Goal: Task Accomplishment & Management: Use online tool/utility

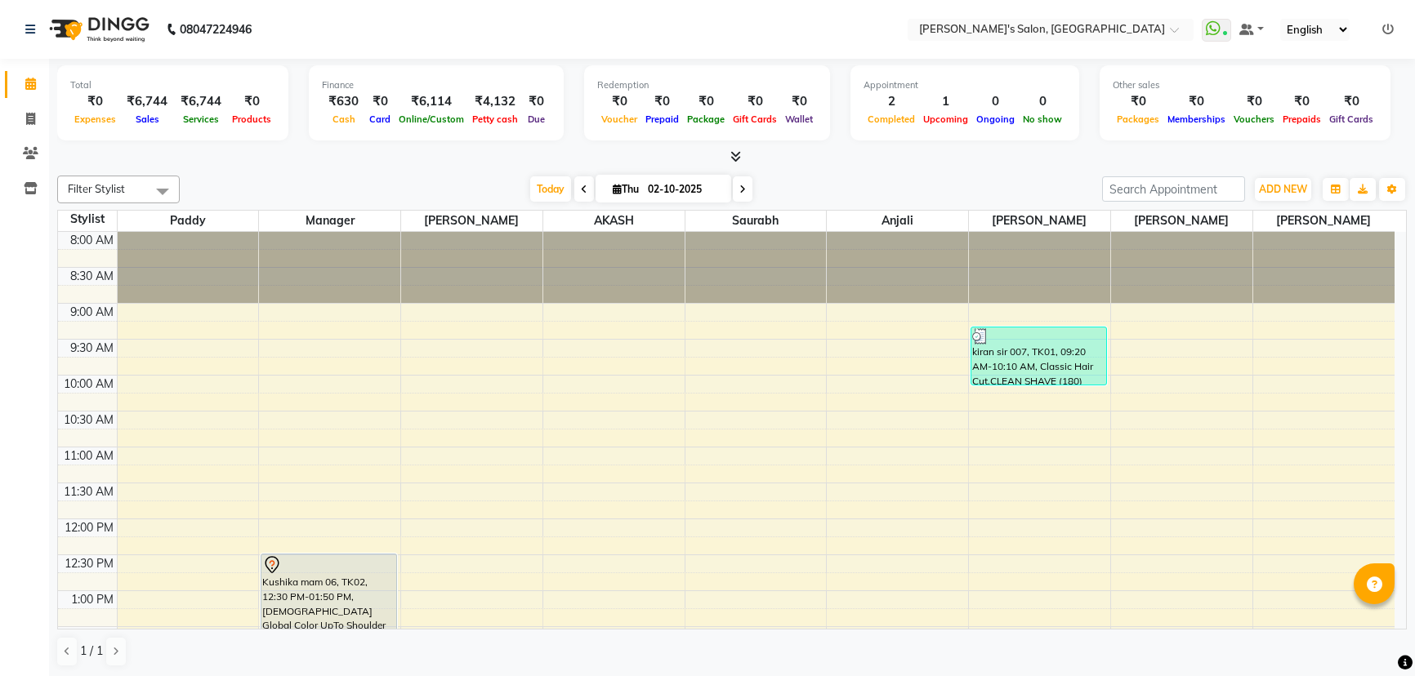
click at [536, 182] on span "Today" at bounding box center [550, 188] width 41 height 25
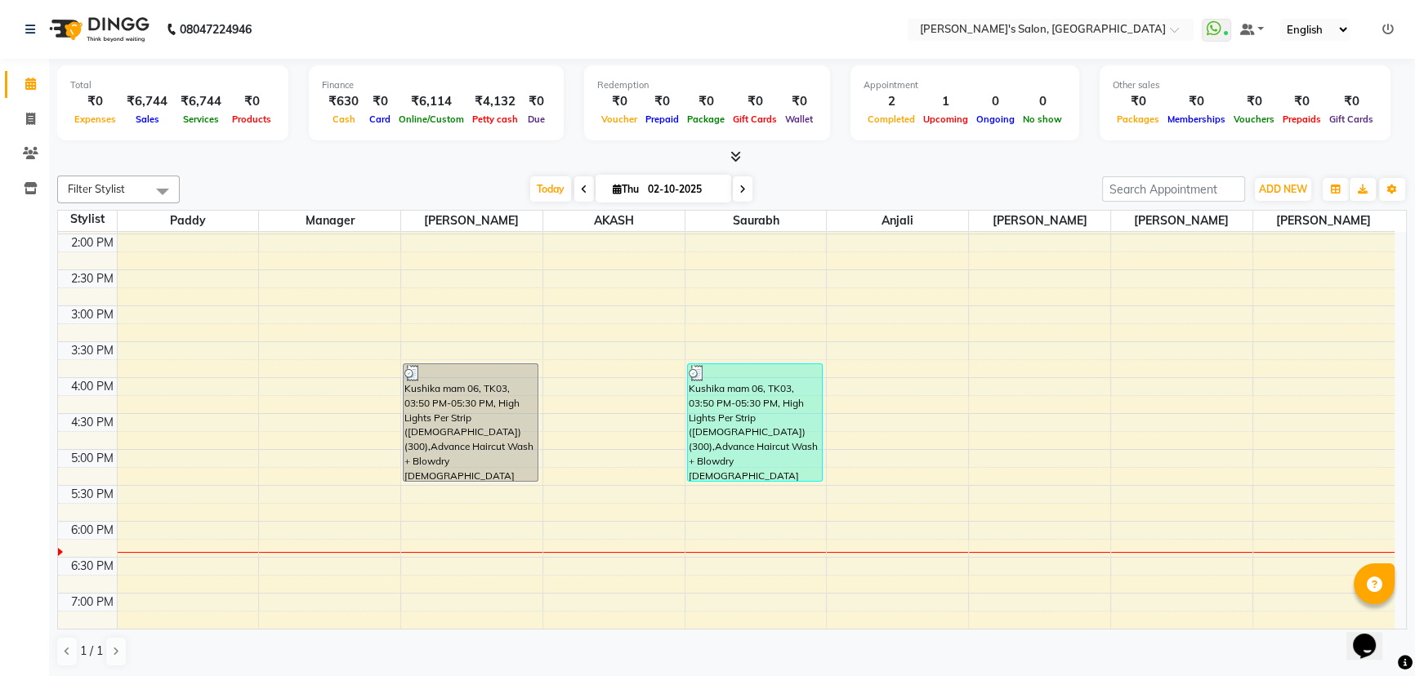
scroll to position [399, 0]
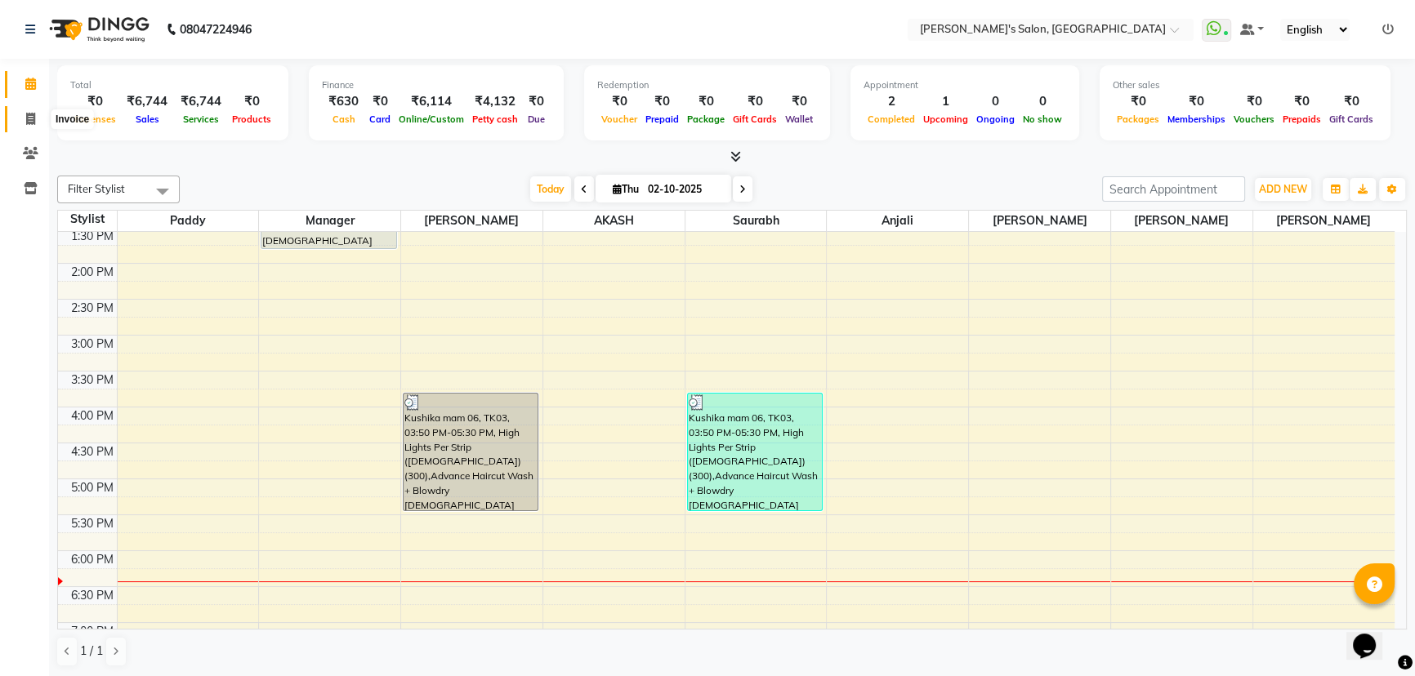
click at [23, 120] on span at bounding box center [30, 119] width 29 height 19
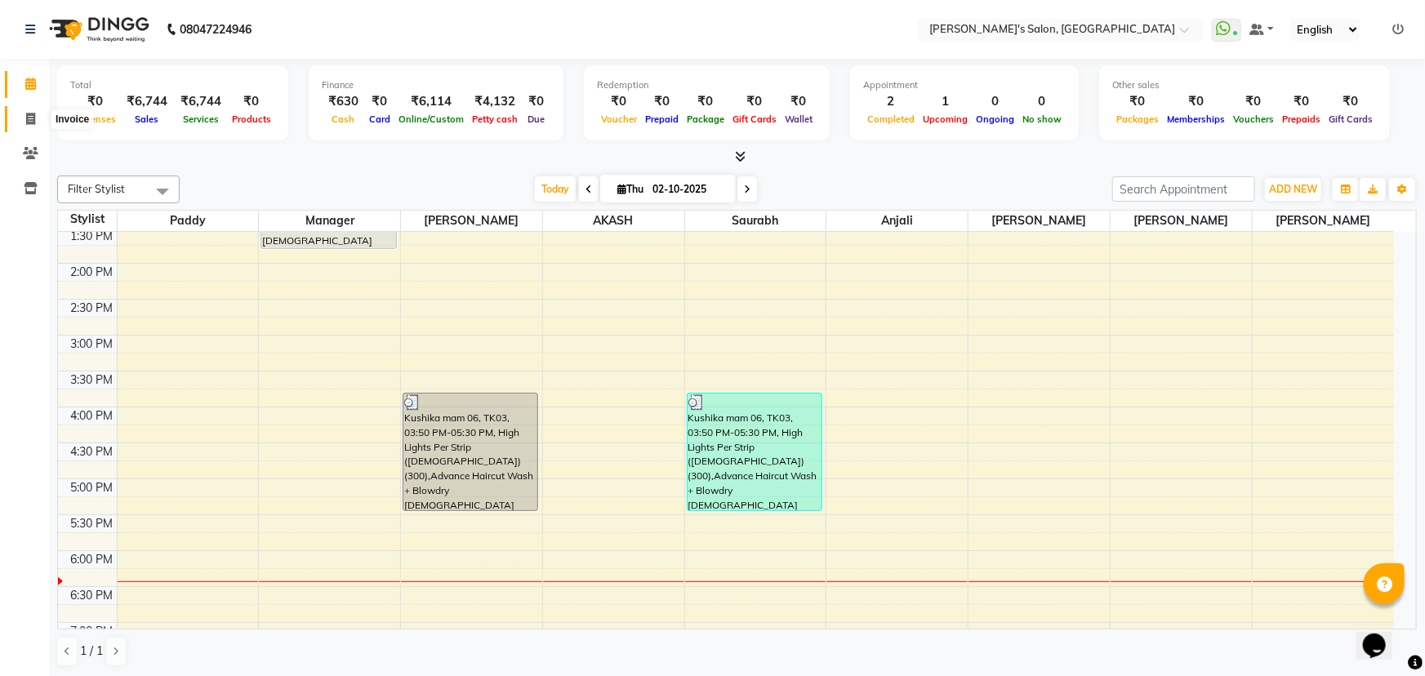
select select "7366"
select select "service"
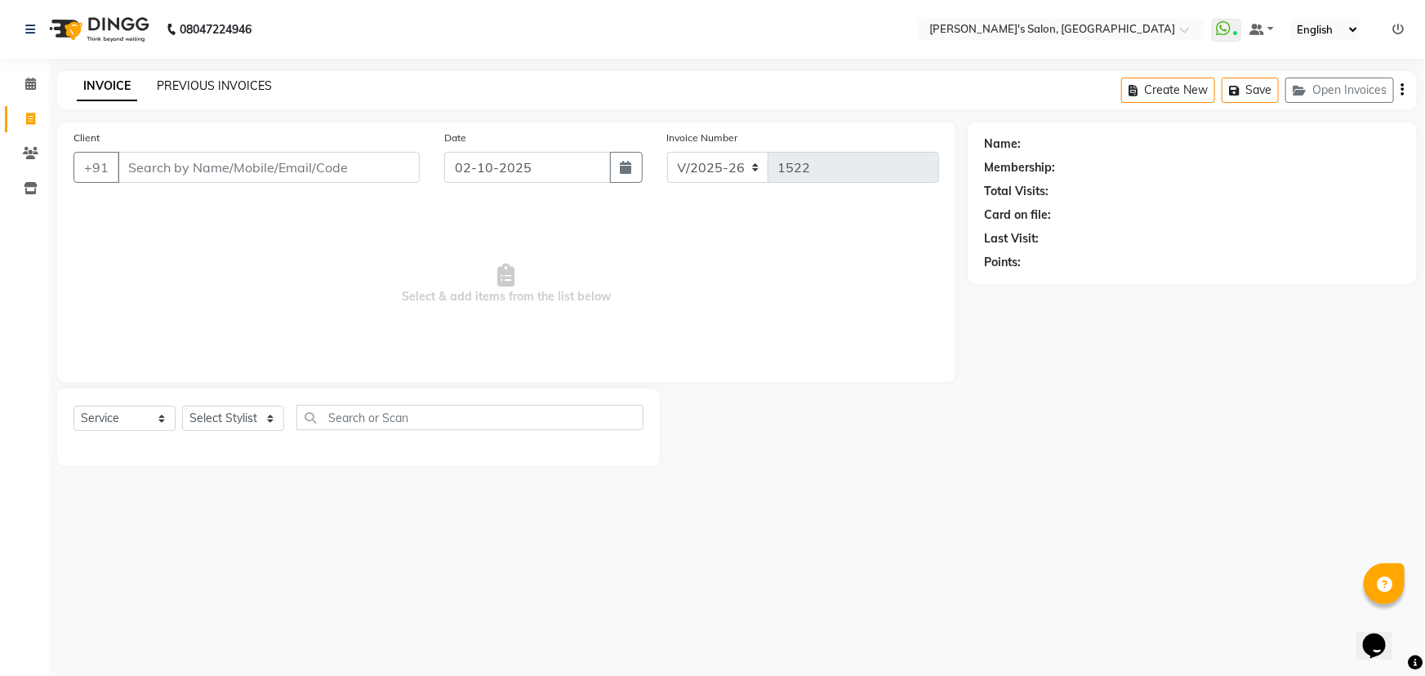
click at [179, 78] on link "PREVIOUS INVOICES" at bounding box center [214, 85] width 115 height 15
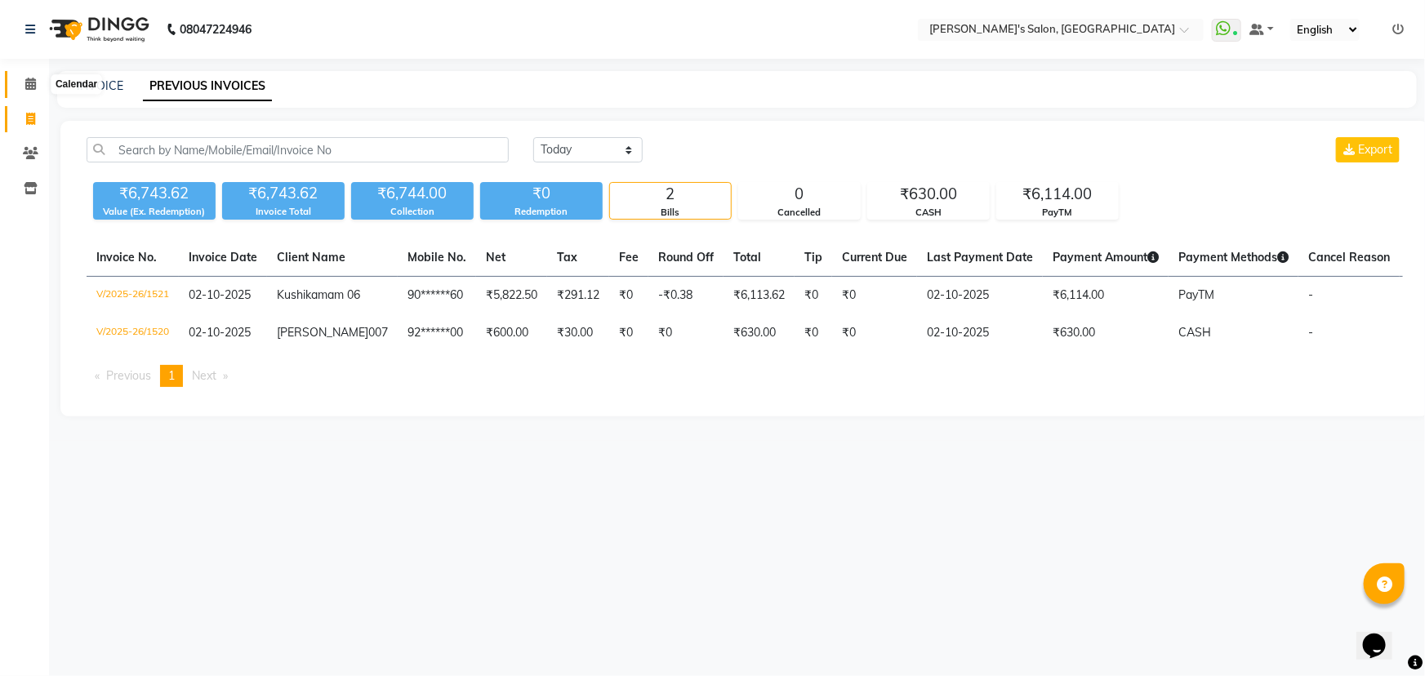
click at [33, 82] on icon at bounding box center [30, 84] width 11 height 12
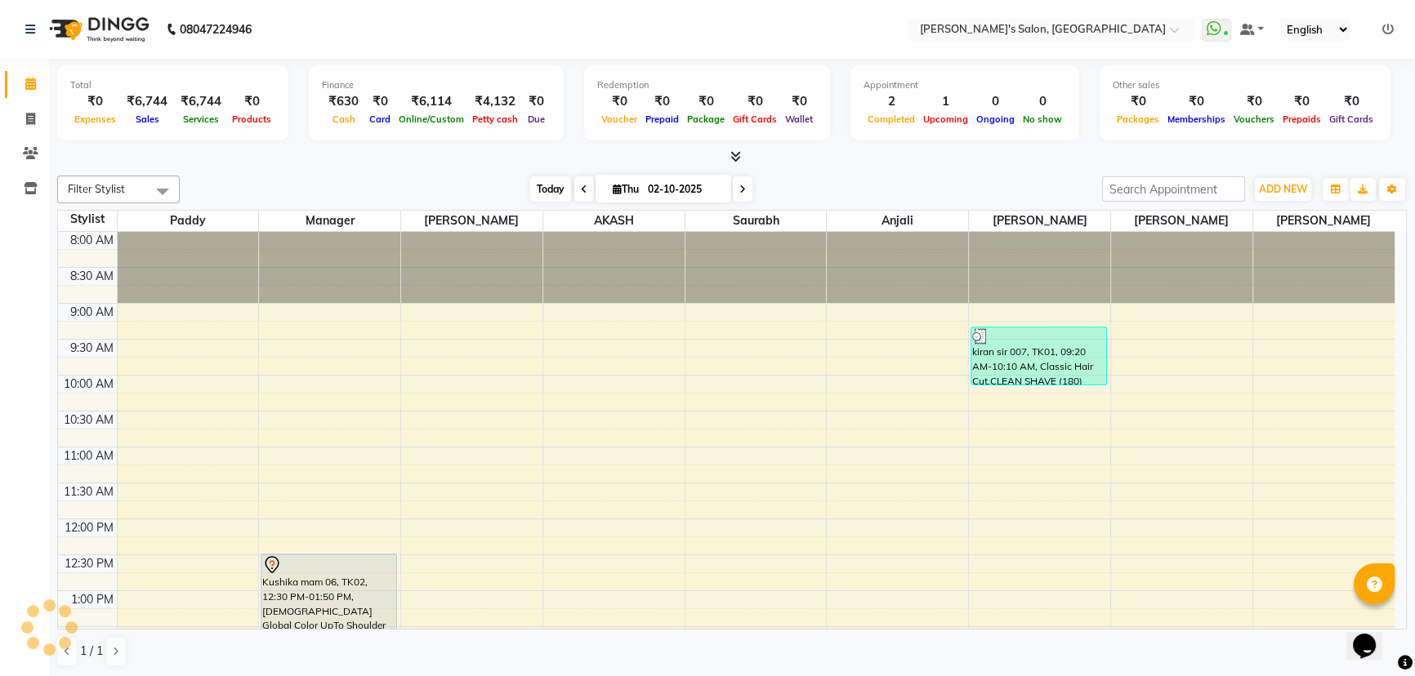
click at [547, 194] on span "Today" at bounding box center [550, 188] width 41 height 25
